Goal: Transaction & Acquisition: Subscribe to service/newsletter

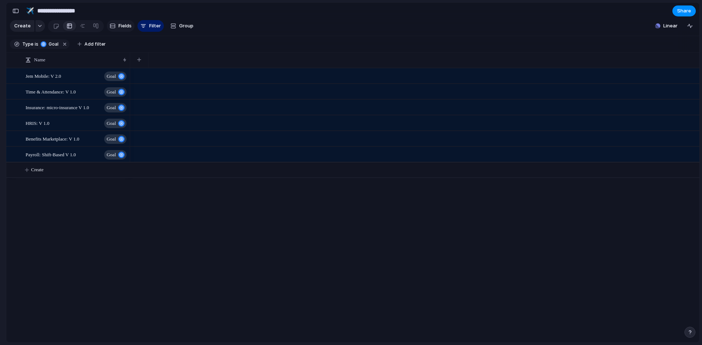
click at [118, 26] on span "Fields" at bounding box center [124, 25] width 13 height 7
click at [145, 28] on button "Filter" at bounding box center [150, 26] width 26 height 12
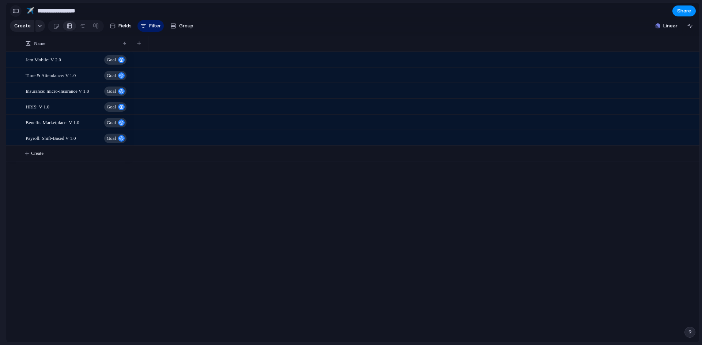
click at [15, 13] on button "button" at bounding box center [16, 11] width 12 height 12
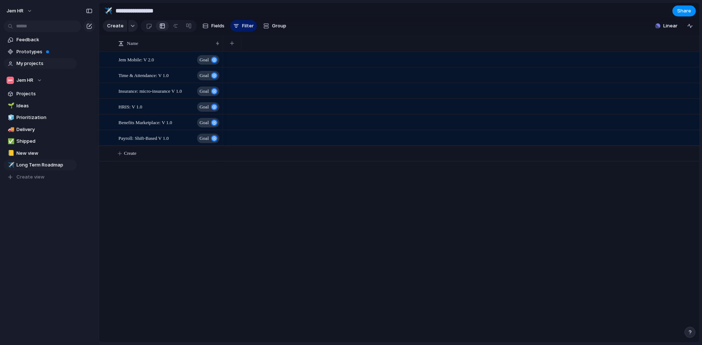
click at [46, 61] on span "My projects" at bounding box center [45, 63] width 58 height 7
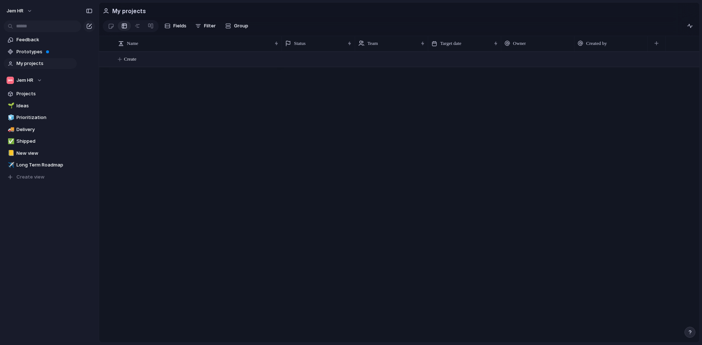
click at [132, 62] on span "Create" at bounding box center [130, 59] width 12 height 7
click at [179, 64] on textarea "**********" at bounding box center [197, 64] width 158 height 8
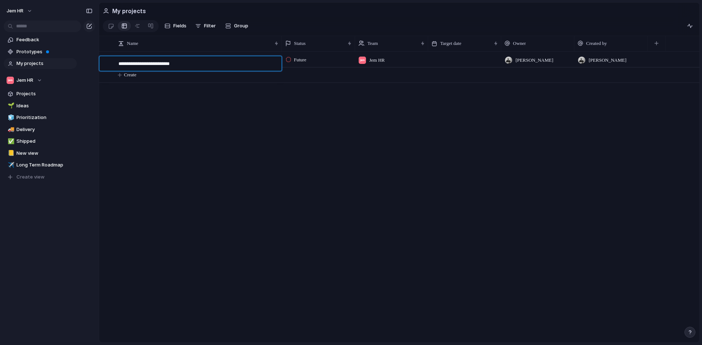
click at [179, 64] on textarea "**********" at bounding box center [197, 64] width 158 height 8
type textarea "**********"
click at [285, 64] on div "Future" at bounding box center [318, 58] width 72 height 13
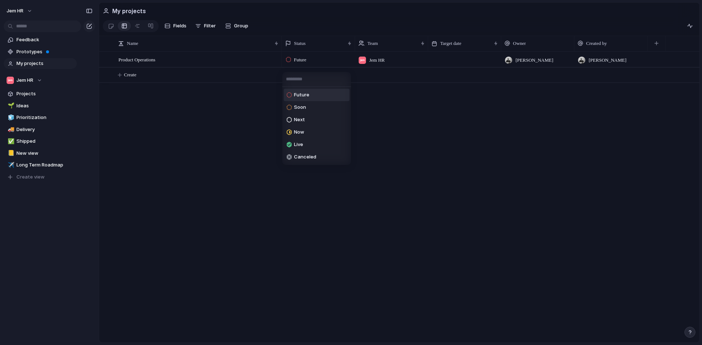
click at [288, 64] on div "Future Soon Next Now Live Canceled" at bounding box center [351, 172] width 702 height 345
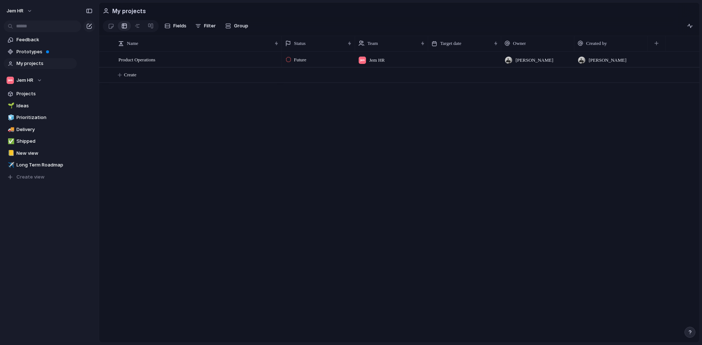
click at [288, 63] on div at bounding box center [288, 59] width 5 height 7
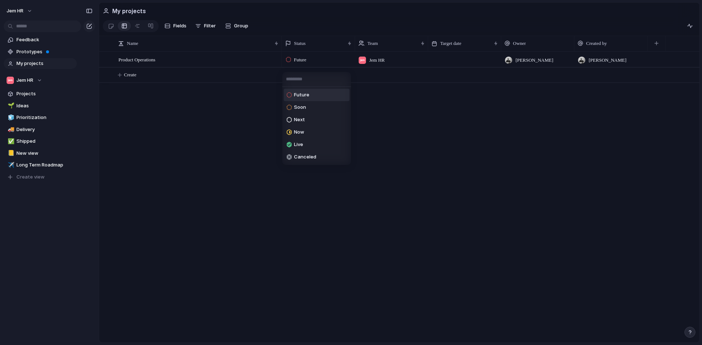
click at [245, 110] on div "Future Soon Next Now Live Canceled" at bounding box center [351, 172] width 702 height 345
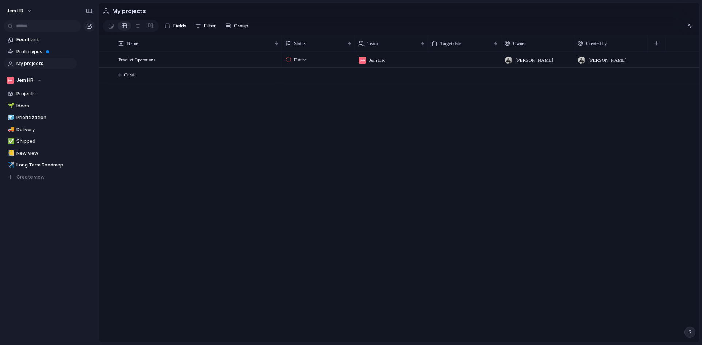
click at [195, 156] on div "Product Operations Future Jem HR Dawie van der Westhuizen Dawie van der Westhui…" at bounding box center [399, 197] width 600 height 291
click at [154, 62] on span "Product Operations" at bounding box center [136, 59] width 37 height 8
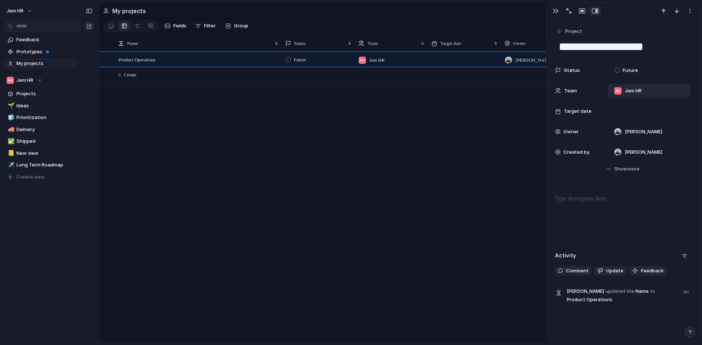
click at [638, 91] on span "Jem HR" at bounding box center [633, 90] width 17 height 7
click at [655, 117] on li "Jem HR" at bounding box center [645, 121] width 66 height 12
click at [623, 168] on div "Hide Show more" at bounding box center [626, 169] width 25 height 7
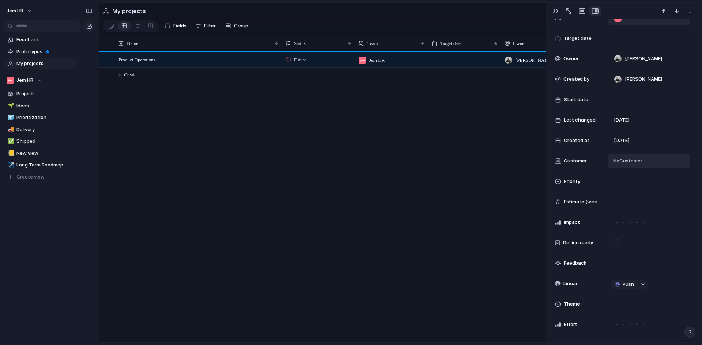
scroll to position [110, 0]
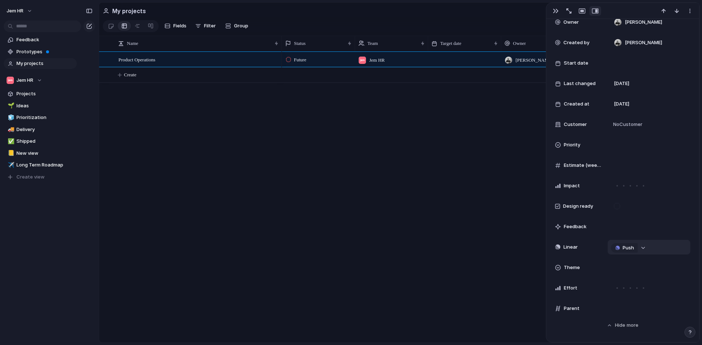
click at [644, 248] on div "button" at bounding box center [642, 248] width 5 height 3
click at [667, 203] on div "Projects Issues Leave - Sage 300 Integration Employee benefits - Minor lead tra…" at bounding box center [351, 172] width 702 height 345
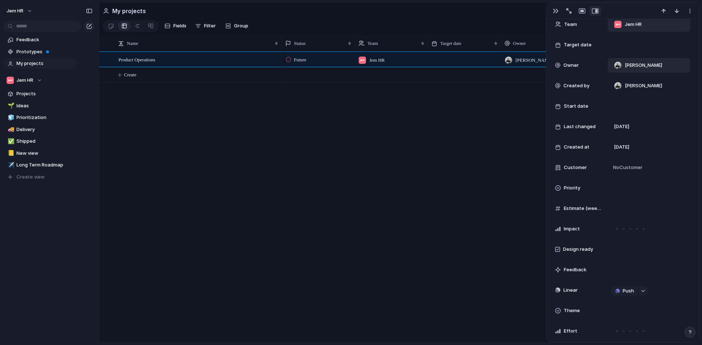
scroll to position [37, 0]
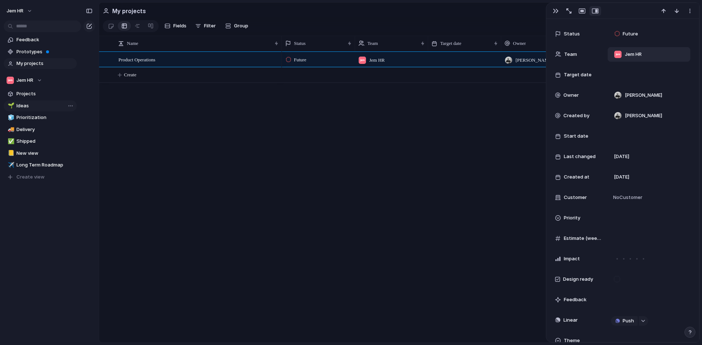
click at [36, 102] on link "🌱 Ideas" at bounding box center [40, 106] width 73 height 11
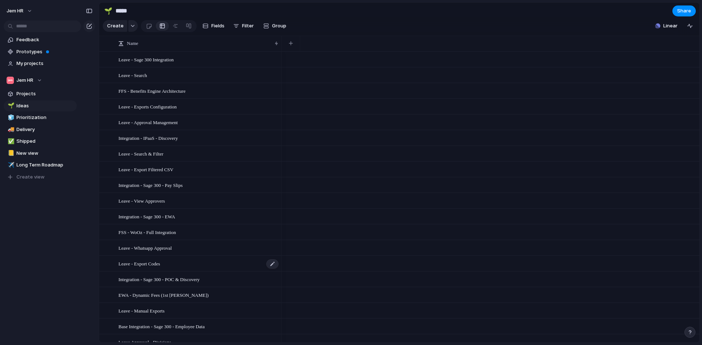
scroll to position [170, 0]
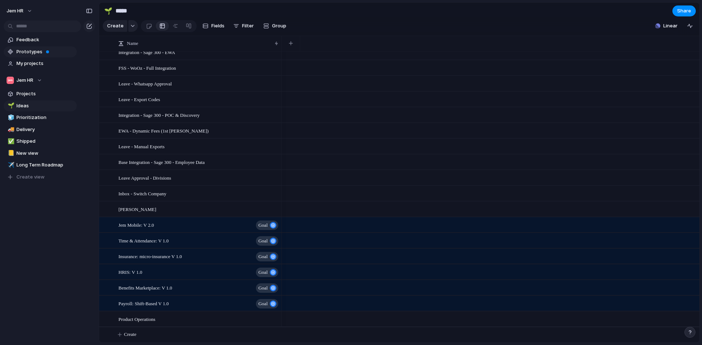
click at [35, 52] on span "Prototypes" at bounding box center [45, 51] width 58 height 7
click at [27, 8] on button "Jem HR" at bounding box center [19, 11] width 33 height 12
click at [81, 94] on li "Forest" at bounding box center [86, 98] width 43 height 12
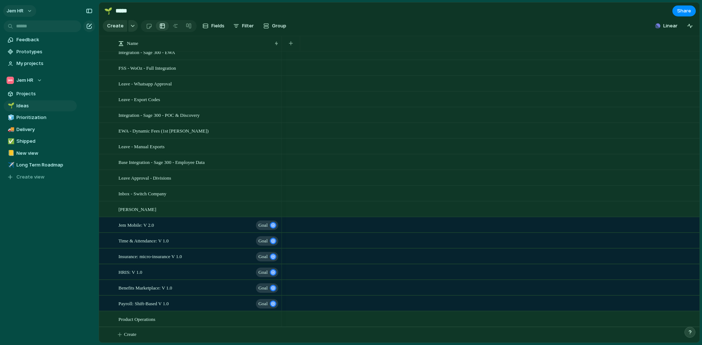
click at [29, 13] on button "Jem HR" at bounding box center [19, 11] width 33 height 12
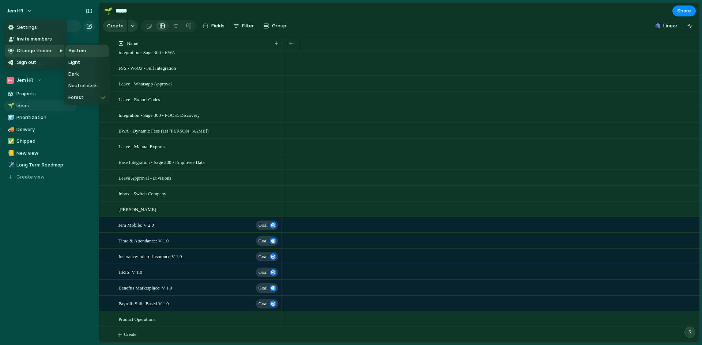
click at [84, 50] on span "System" at bounding box center [77, 50] width 18 height 7
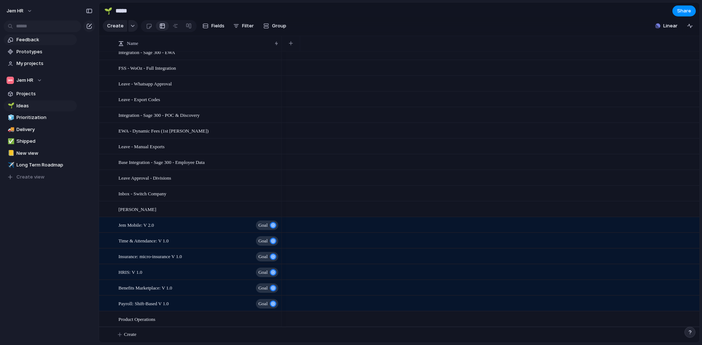
click at [38, 37] on span "Feedback" at bounding box center [45, 39] width 58 height 7
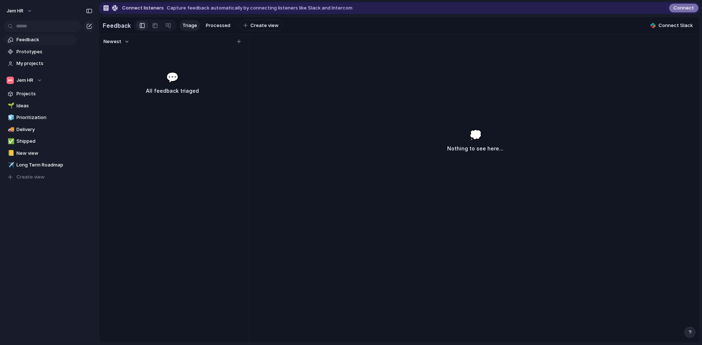
click at [681, 9] on span "Connect" at bounding box center [683, 7] width 20 height 7
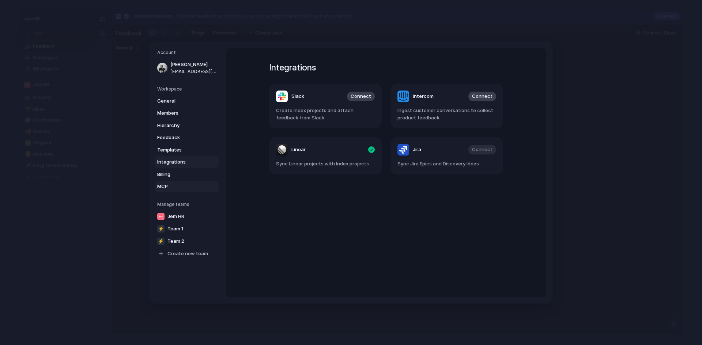
click at [166, 184] on span "MCP" at bounding box center [180, 186] width 47 height 7
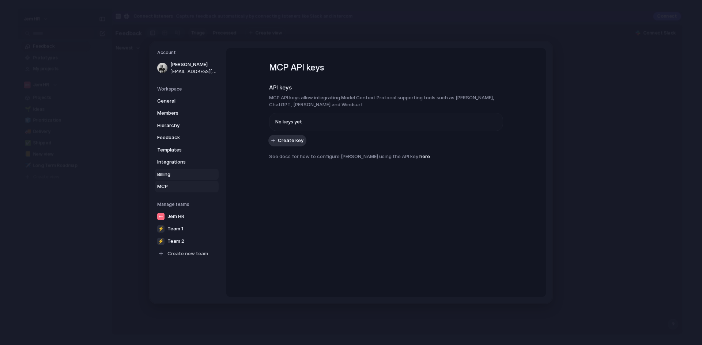
click at [174, 171] on span "Billing" at bounding box center [180, 174] width 47 height 7
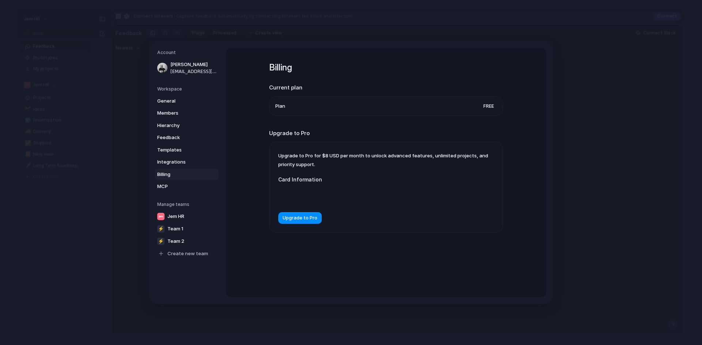
click at [285, 89] on h2 "Current plan" at bounding box center [386, 88] width 234 height 8
drag, startPoint x: 293, startPoint y: 220, endPoint x: 377, endPoint y: 239, distance: 85.8
click at [377, 239] on div "Billing Current plan Plan Free Upgrade to Pro Upgrade to Pro for $8 USD per mon…" at bounding box center [386, 157] width 234 height 218
click at [293, 216] on span "Upgrade to Pro" at bounding box center [300, 218] width 35 height 7
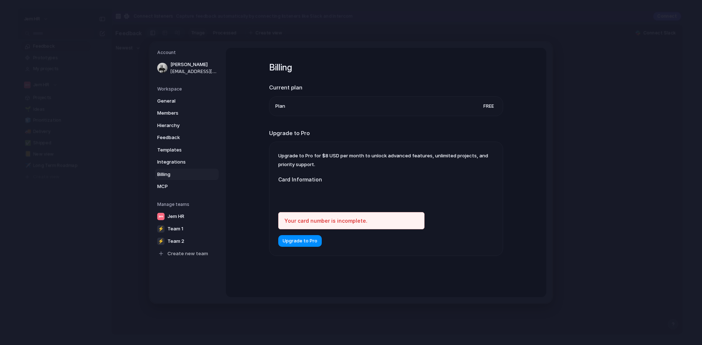
drag, startPoint x: 352, startPoint y: 246, endPoint x: 343, endPoint y: 238, distance: 11.6
click at [352, 246] on form "Card Information Your card number is incomplete. Upgrade to Pro" at bounding box center [351, 207] width 146 height 79
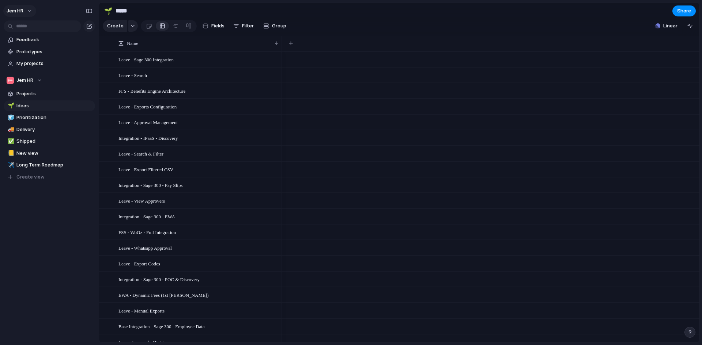
click at [12, 11] on span "Jem HR" at bounding box center [15, 10] width 17 height 7
